Goal: Task Accomplishment & Management: Manage account settings

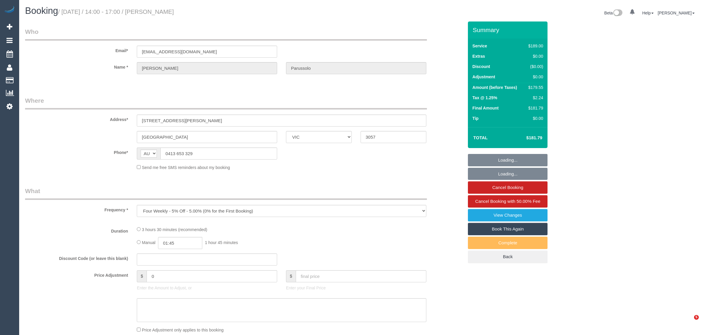
select select "VIC"
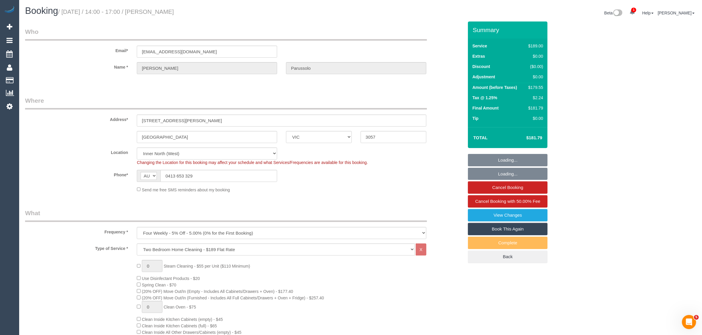
select select "string:stripe-pm_1MVuGc2GScqysDRVQTq4l0i6"
select select "object:648"
select select "number:29"
click at [410, 195] on fieldset "Where Address* 5/21 John Street Brunswick East ACT NSW NT QLD SA TAS VIC WA 305…" at bounding box center [244, 146] width 438 height 101
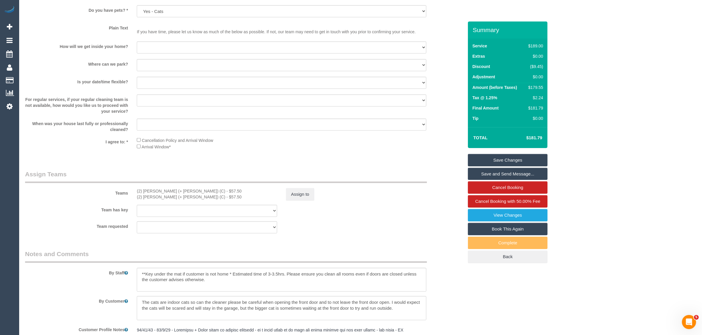
scroll to position [611, 0]
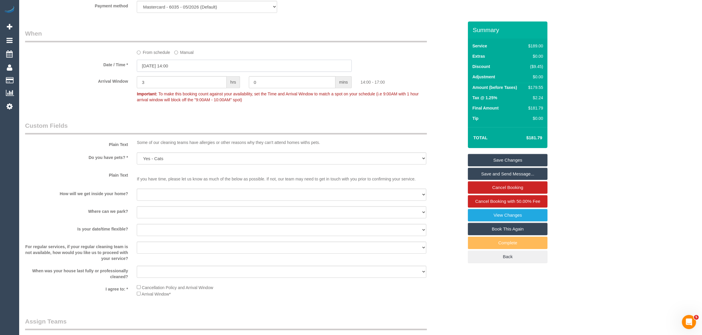
click at [204, 69] on input "23/09/2025 14:00" at bounding box center [244, 66] width 215 height 12
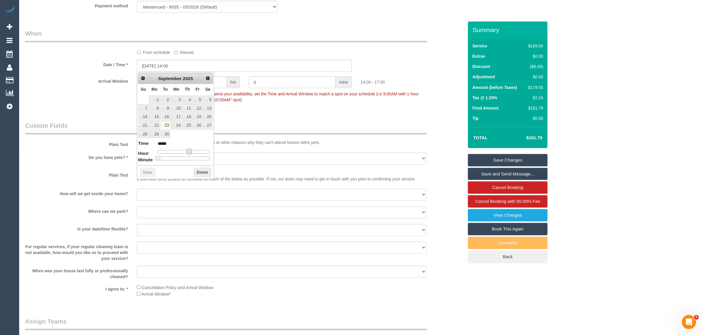
type input "23/09/2025 13:00"
type input "*****"
type input "[DATE] 12:00"
type input "*****"
drag, startPoint x: 187, startPoint y: 152, endPoint x: 183, endPoint y: 152, distance: 4.7
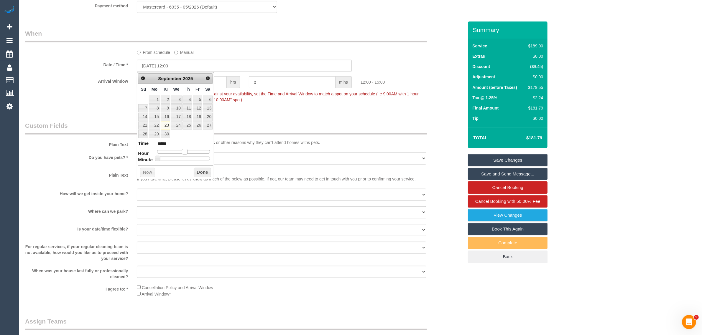
click at [183, 152] on span at bounding box center [184, 151] width 5 height 5
click at [198, 173] on button "Done" at bounding box center [202, 172] width 17 height 9
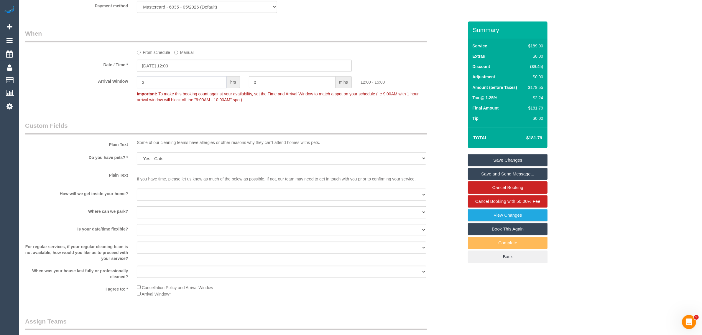
click at [192, 84] on input "3" at bounding box center [182, 82] width 90 height 12
type input "0"
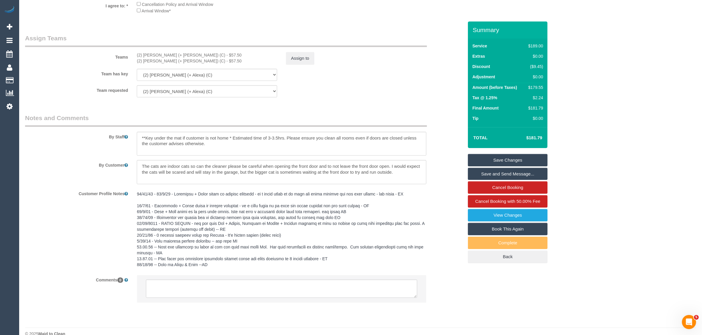
scroll to position [906, 0]
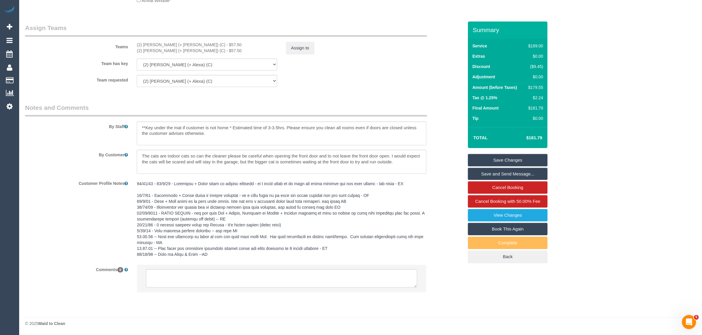
type input "30"
click at [299, 285] on textarea at bounding box center [281, 279] width 271 height 18
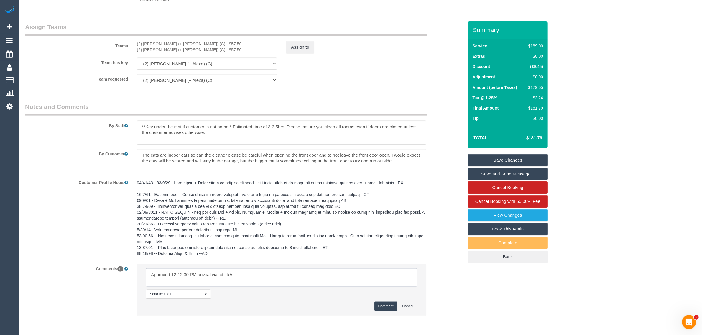
click at [210, 275] on textarea at bounding box center [281, 278] width 271 height 18
type textarea "Approved 12-12:30 PM arival via txt - kA"
click at [384, 306] on button "Comment" at bounding box center [385, 306] width 23 height 9
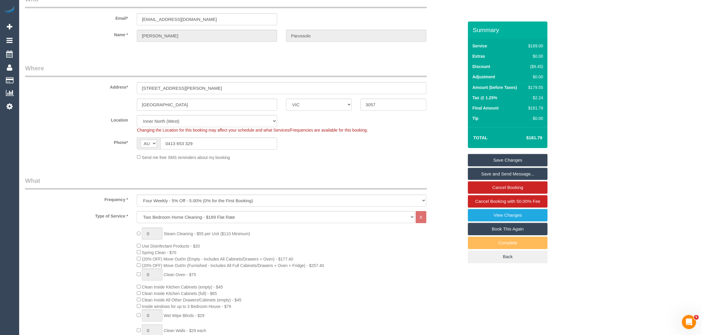
scroll to position [0, 0]
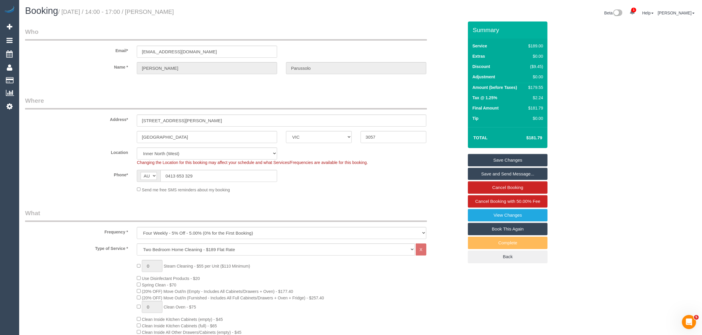
click at [478, 157] on link "Save Changes" at bounding box center [508, 160] width 80 height 12
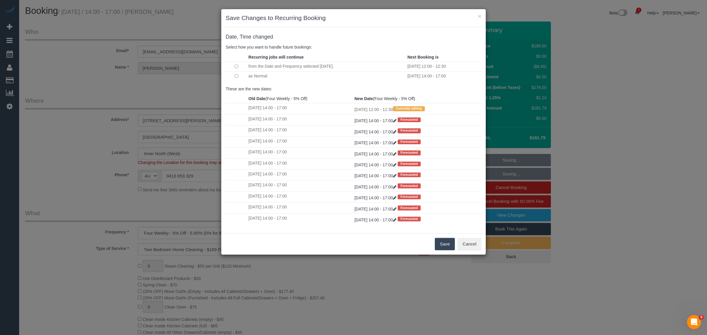
click at [450, 248] on button "Save" at bounding box center [445, 244] width 20 height 12
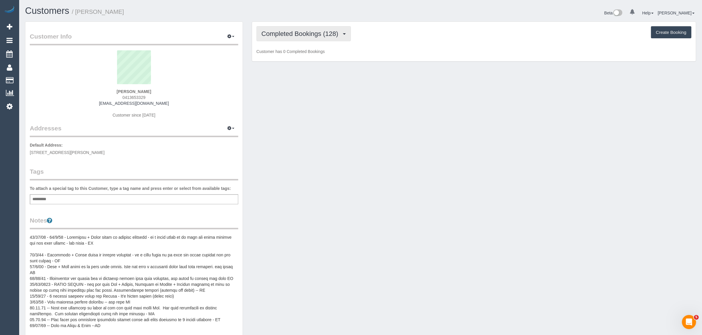
click at [289, 34] on span "Completed Bookings (128)" at bounding box center [301, 33] width 80 height 7
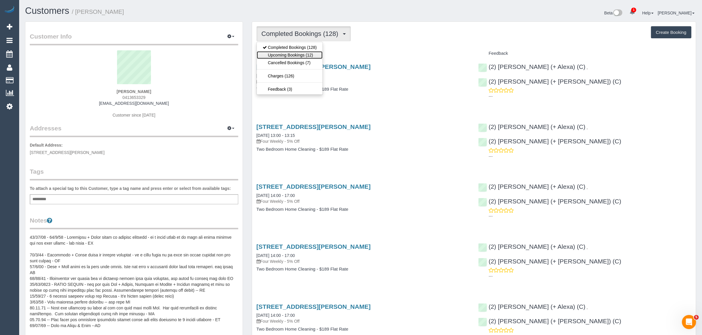
click at [281, 52] on link "Upcoming Bookings (12)" at bounding box center [290, 55] width 66 height 8
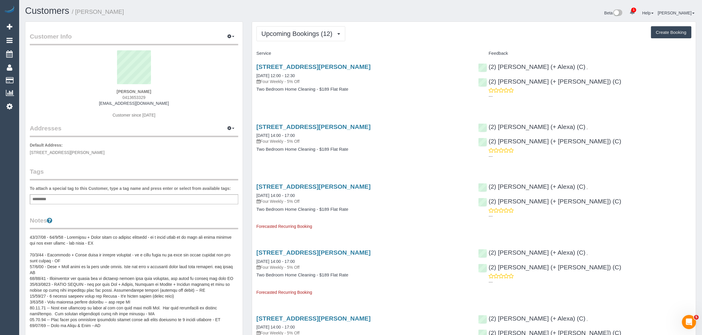
drag, startPoint x: 324, startPoint y: 71, endPoint x: 253, endPoint y: 72, distance: 70.7
click at [253, 72] on div "5/21 John Street, Brunswick East, VIC 3057 23/09/2025 12:00 - 12:30 Four Weekly…" at bounding box center [363, 80] width 222 height 45
copy link "23/09/2025 12:00 - 12:30"
click at [303, 33] on span "Upcoming Bookings (12)" at bounding box center [298, 33] width 74 height 7
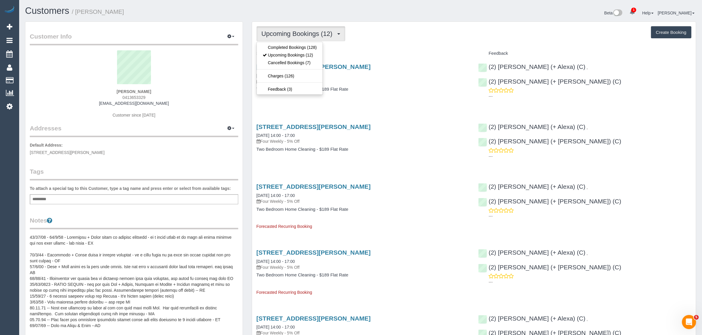
click at [424, 39] on div "Upcoming Bookings (12) Completed Bookings (128) Upcoming Bookings (12) Cancelle…" at bounding box center [473, 33] width 435 height 15
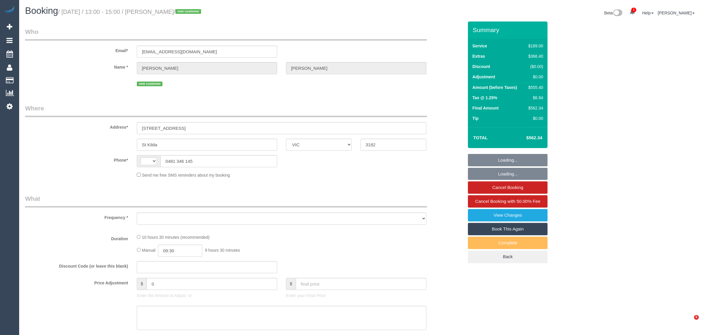
select select "VIC"
select select "string:stripe-pm_1S3wdR2GScqysDRV2Uf2uewg"
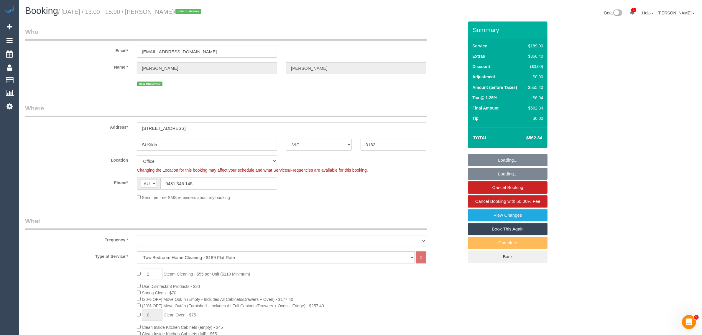
select select "string:AU"
select select "object:708"
select select "number:28"
select select "number:14"
select select "number:18"
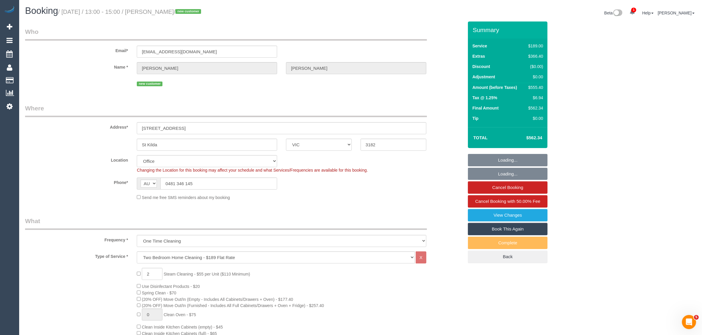
select select "number:24"
select select "number:33"
select select "number:11"
select select "object:2186"
click at [215, 184] on input "0481 346 145" at bounding box center [218, 184] width 117 height 12
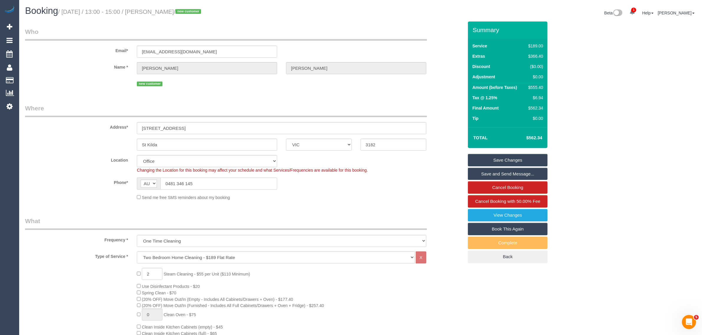
click at [215, 184] on input "0481 346 145" at bounding box center [218, 184] width 117 height 12
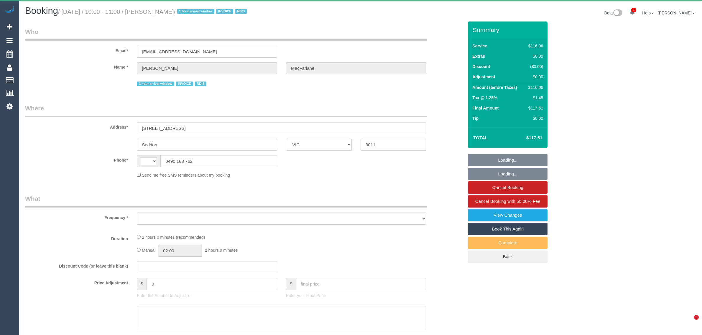
select select "VIC"
select select "string:AU"
select select "object:542"
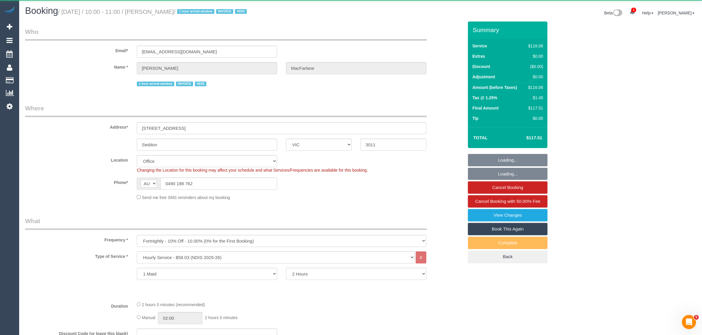
select select "number:29"
select select "number:14"
select select "number:19"
select select "number:25"
select select "number:35"
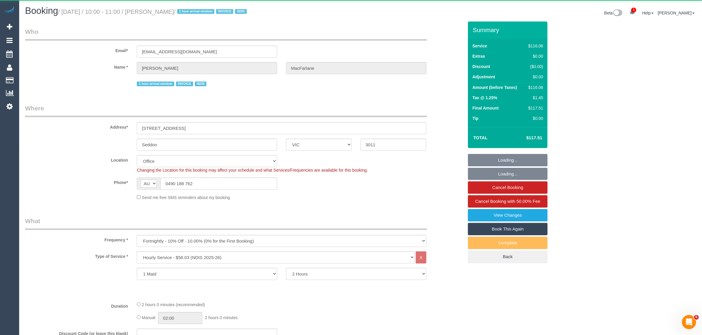
select select "number:13"
select select "object:754"
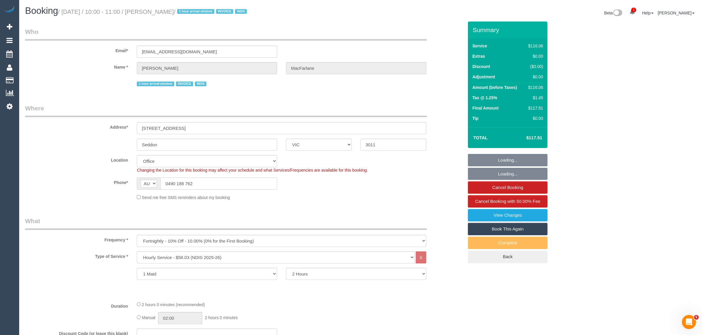
click at [245, 186] on input "0490 188 762" at bounding box center [218, 184] width 117 height 12
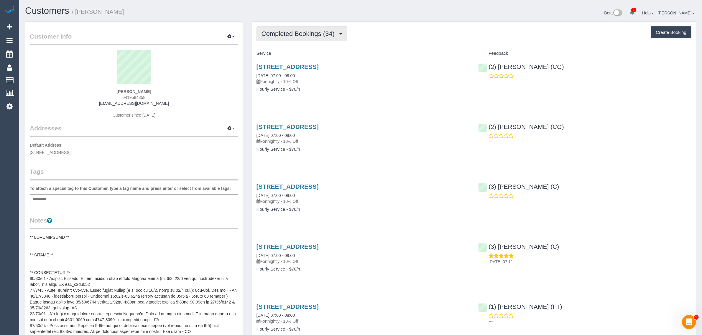
click at [290, 35] on span "Completed Bookings (34)" at bounding box center [299, 33] width 76 height 7
click at [287, 53] on link "Upcoming Bookings (11)" at bounding box center [289, 55] width 64 height 8
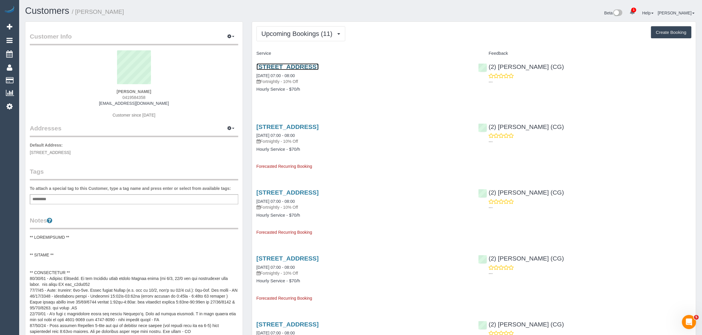
click at [306, 67] on link "38 Geelong Rd, Unit 11, Footscray, VIC 3011" at bounding box center [287, 66] width 62 height 7
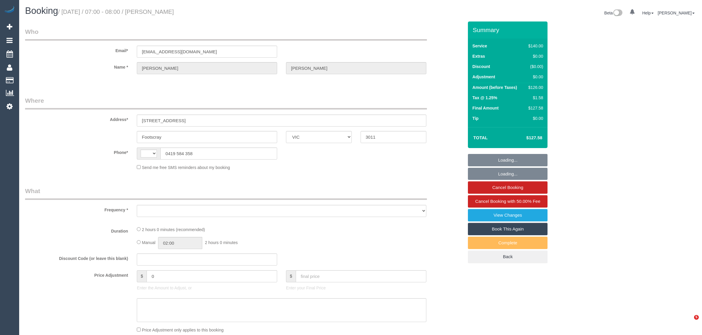
select select "VIC"
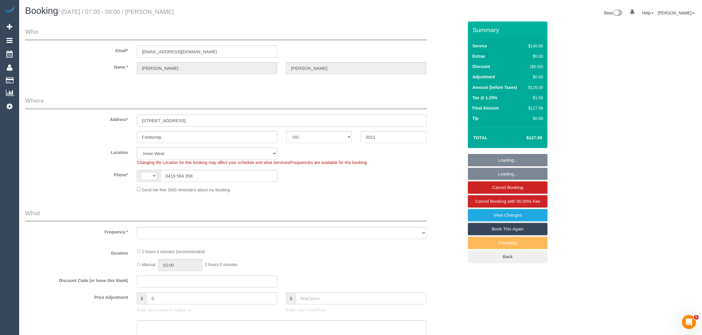
select select "string:AU"
select select "object:543"
select select "string:stripe-pm_1PR9Ew2GScqysDRVt2IAFGly"
select select "number:28"
select select "number:14"
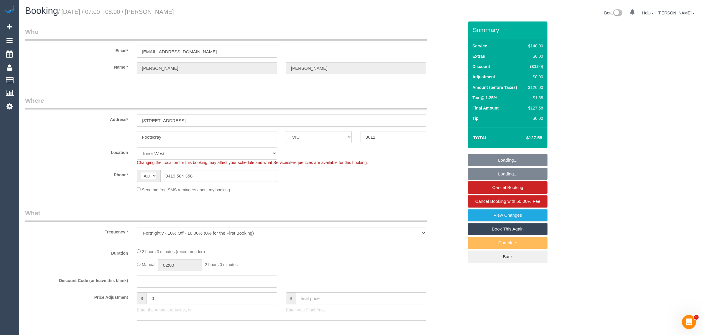
select select "number:18"
select select "number:24"
select select "number:34"
select select "number:11"
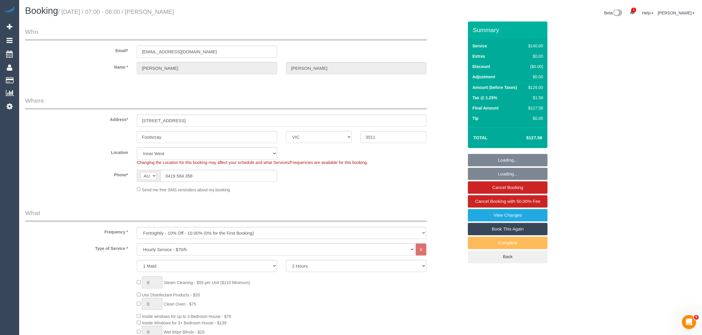
select select "object:1546"
select select "spot1"
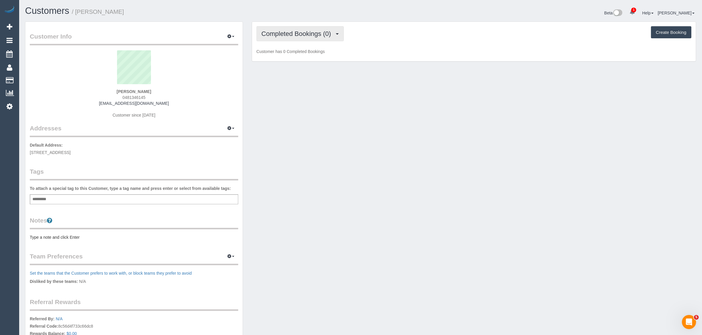
click at [328, 29] on button "Completed Bookings (0)" at bounding box center [299, 33] width 87 height 15
click at [310, 57] on link "Upcoming Bookings (1)" at bounding box center [287, 55] width 61 height 8
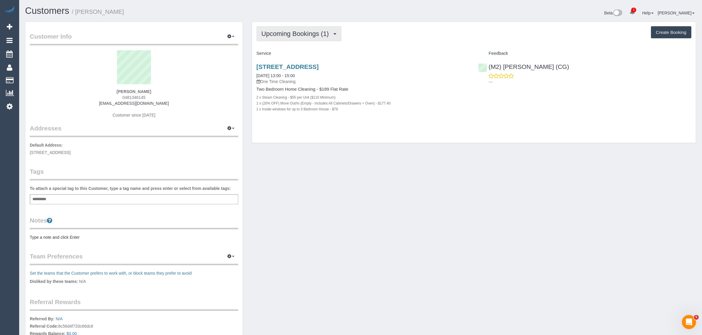
click at [314, 31] on span "Upcoming Bookings (1)" at bounding box center [296, 33] width 70 height 7
click at [403, 60] on div "[STREET_ADDRESS] [DATE] 13:00 - 15:00 One Time Cleaning Two Bedroom Home Cleani…" at bounding box center [363, 90] width 222 height 65
click at [319, 64] on link "10 Carlisle Street, 8, St Kilda, VIC 3182" at bounding box center [287, 66] width 62 height 7
click at [276, 29] on button "Upcoming Bookings (1)" at bounding box center [298, 33] width 85 height 15
drag, startPoint x: 277, startPoint y: 55, endPoint x: 285, endPoint y: 48, distance: 10.8
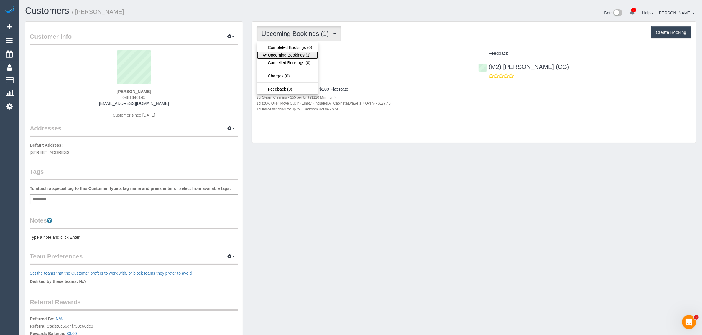
click at [277, 55] on link "Upcoming Bookings (1)" at bounding box center [287, 55] width 61 height 8
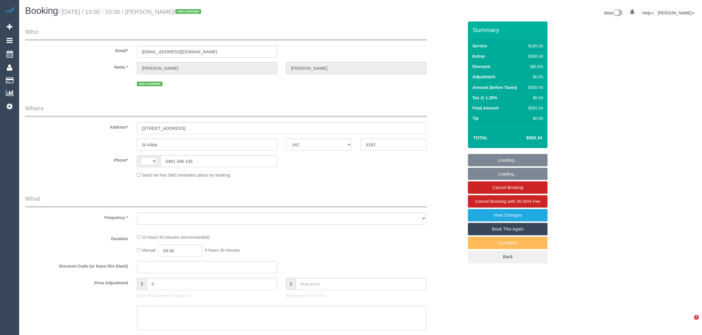
select select "VIC"
select select "string:AU"
select select "object:610"
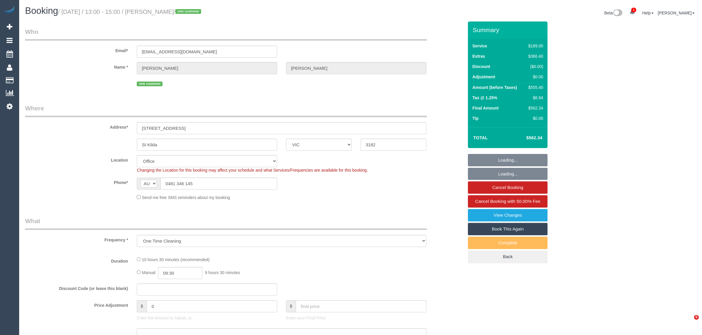
select select "number:28"
select select "number:14"
select select "number:18"
select select "number:24"
select select "number:33"
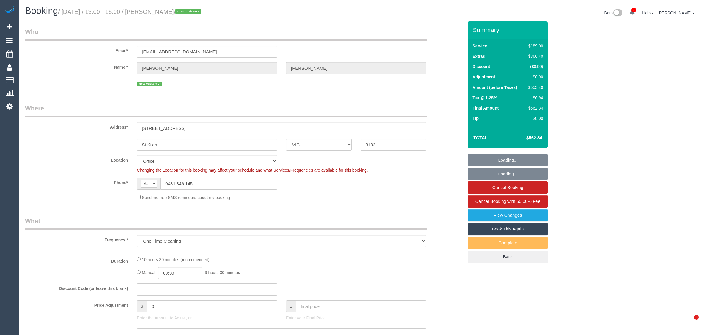
select select "number:11"
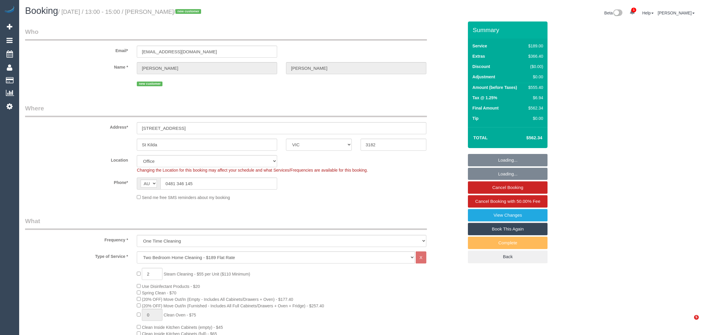
select select "object:2186"
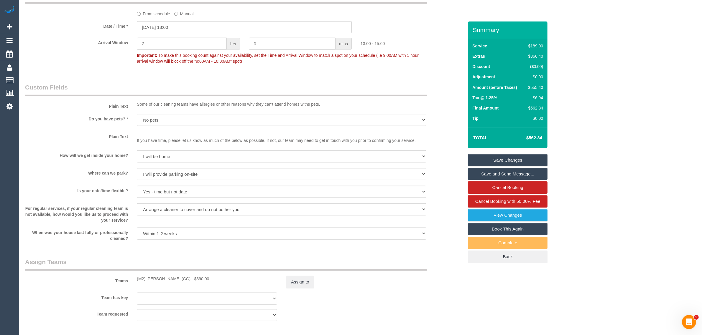
scroll to position [984, 0]
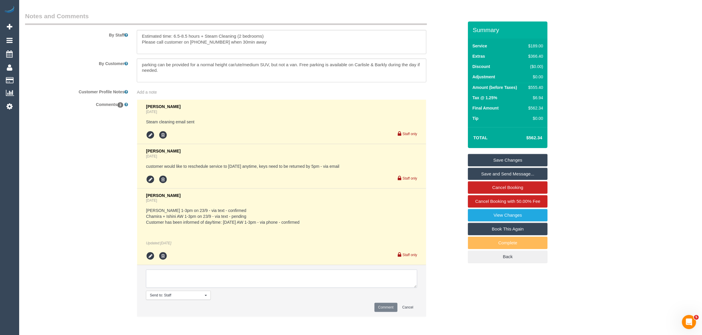
click at [260, 282] on textarea at bounding box center [281, 279] width 271 height 18
type textarea "customer and cleaner agreed to start 12PM. Updated AW via call - KA"
click at [389, 313] on li "Send to: Staff Nothing selected Send to: Staff Send to: Customer Send to: Team …" at bounding box center [281, 290] width 289 height 51
click at [384, 306] on button "Comment" at bounding box center [385, 307] width 23 height 9
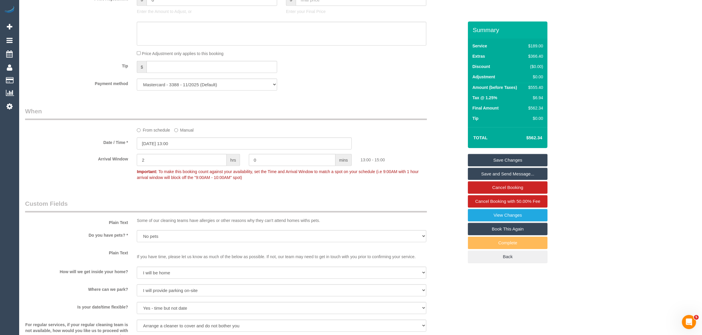
scroll to position [542, 0]
click at [205, 146] on input "[DATE] 13:00" at bounding box center [244, 143] width 215 height 12
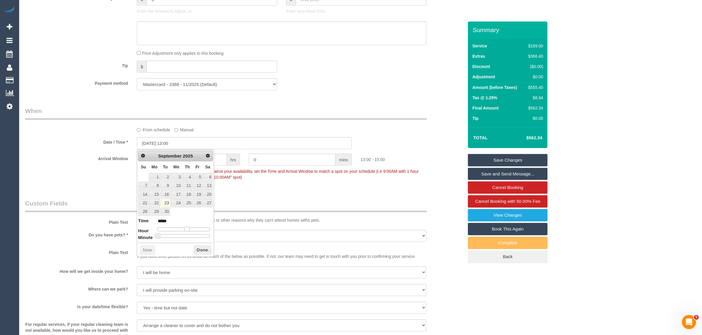
type input "[DATE] 12:00"
type input "*****"
click at [185, 231] on span at bounding box center [184, 229] width 5 height 5
click at [194, 247] on button "Done" at bounding box center [202, 250] width 17 height 9
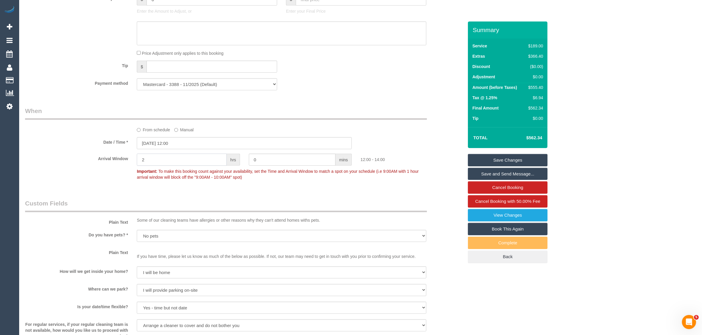
click at [174, 161] on input "2" at bounding box center [182, 160] width 90 height 12
click at [175, 159] on input "0" at bounding box center [182, 160] width 90 height 12
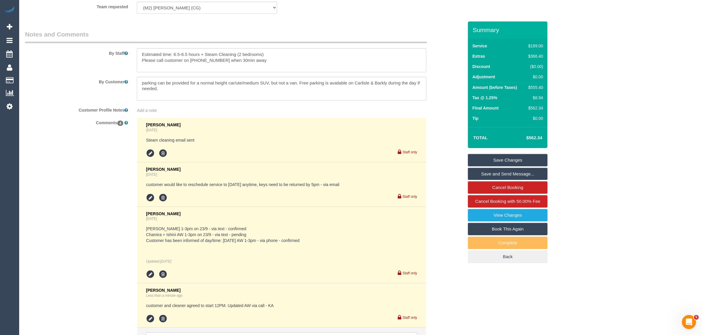
scroll to position [1028, 0]
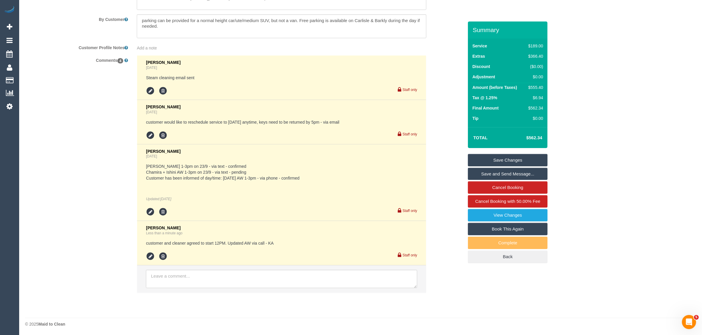
type input "0"
click at [497, 160] on link "Save Changes" at bounding box center [508, 160] width 80 height 12
